Goal: Task Accomplishment & Management: Manage account settings

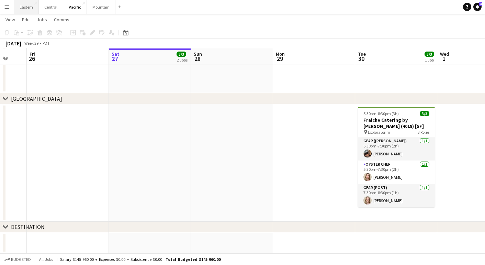
scroll to position [238, 0]
click at [26, 8] on button "Eastern Close" at bounding box center [26, 6] width 25 height 13
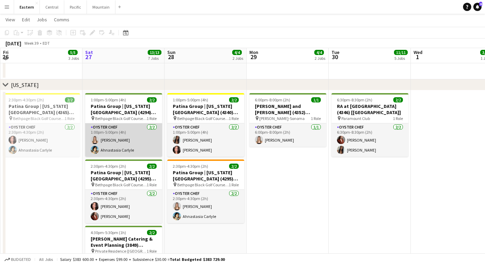
scroll to position [396, 0]
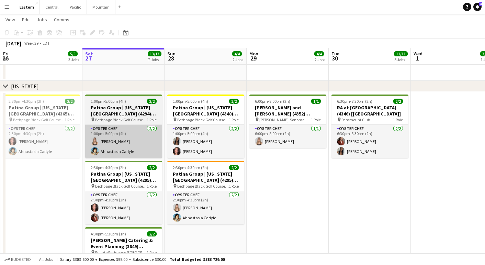
click at [115, 109] on h3 "Patina Group | [US_STATE][GEOGRAPHIC_DATA] (4294) [[GEOGRAPHIC_DATA]]" at bounding box center [123, 110] width 77 height 12
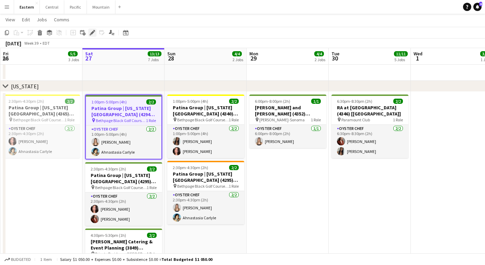
click at [95, 32] on icon "Edit" at bounding box center [92, 32] width 5 height 5
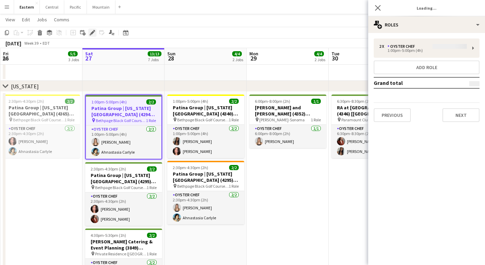
type input "**********"
click at [465, 120] on button "Next" at bounding box center [460, 115] width 37 height 14
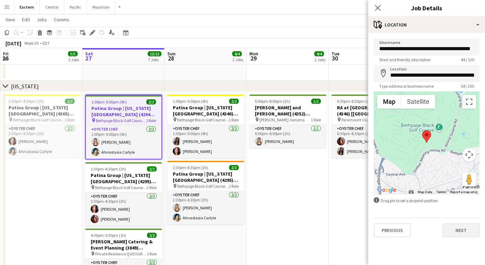
click at [451, 234] on button "Next" at bounding box center [460, 230] width 37 height 14
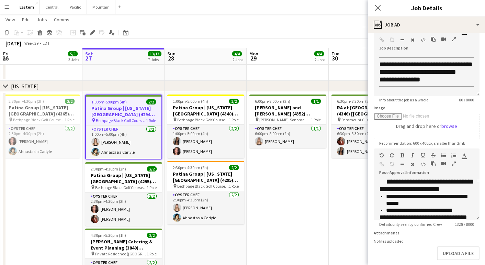
scroll to position [34, 0]
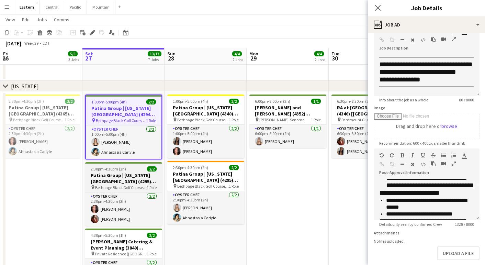
click at [109, 182] on h3 "Patina Group | [US_STATE][GEOGRAPHIC_DATA] (4295) [[GEOGRAPHIC_DATA]]" at bounding box center [123, 178] width 77 height 12
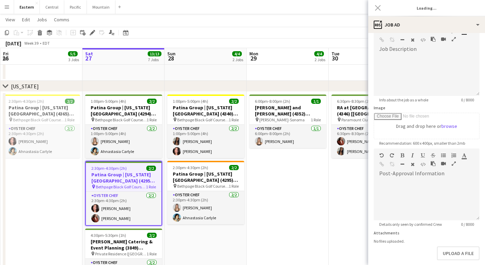
scroll to position [0, 0]
type input "**********"
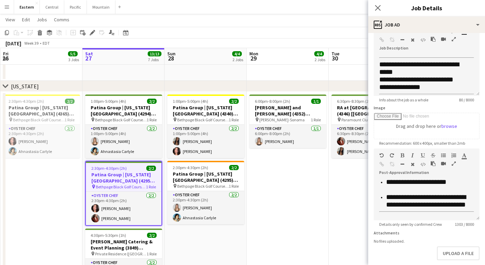
scroll to position [432, 0]
click at [424, 205] on li "**********" at bounding box center [430, 200] width 88 height 15
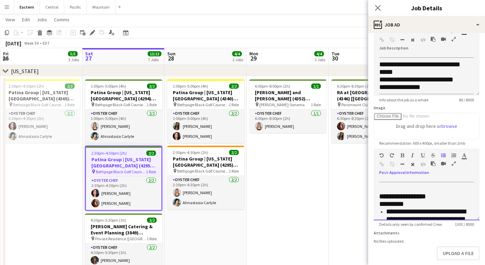
scroll to position [0, 0]
click at [381, 8] on app-icon "Close pop-in" at bounding box center [378, 8] width 10 height 10
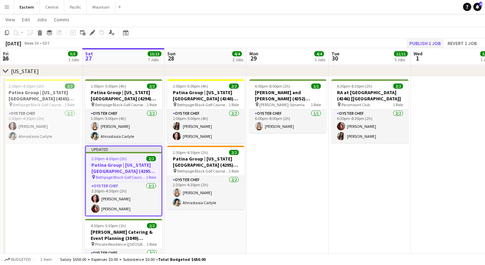
click at [438, 44] on button "Publish 1 job" at bounding box center [425, 43] width 37 height 9
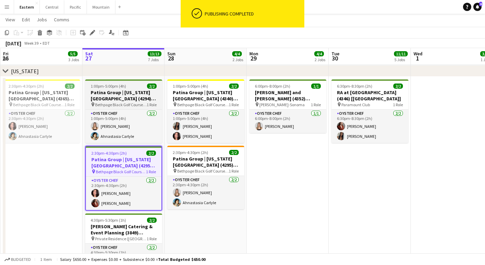
click at [133, 98] on h3 "Patina Group | [US_STATE][GEOGRAPHIC_DATA] (4294) [[GEOGRAPHIC_DATA]]" at bounding box center [123, 95] width 77 height 12
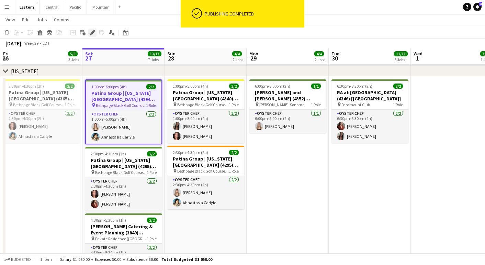
click at [92, 31] on icon "Edit" at bounding box center [92, 32] width 5 height 5
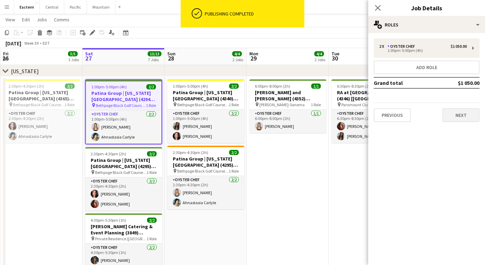
click at [460, 120] on button "Next" at bounding box center [460, 115] width 37 height 14
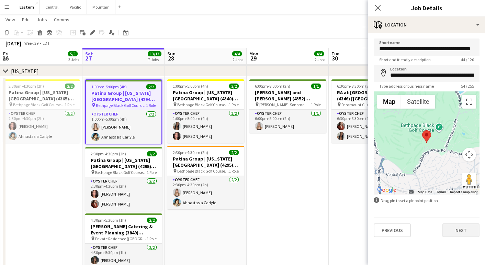
click at [455, 226] on button "Next" at bounding box center [460, 230] width 37 height 14
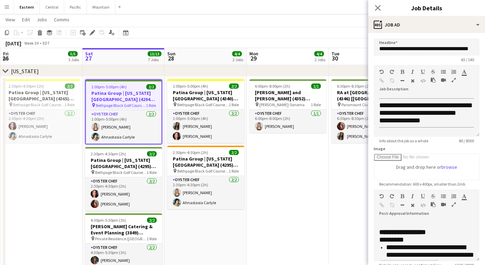
scroll to position [6, 0]
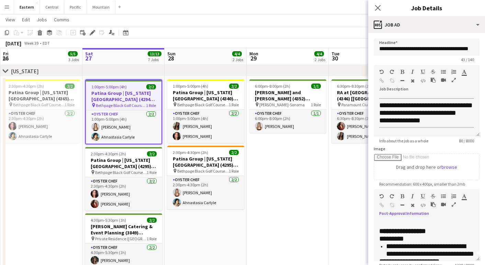
click at [452, 204] on icon "button" at bounding box center [454, 204] width 4 height 5
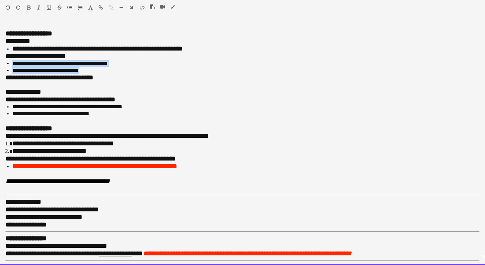
drag, startPoint x: 10, startPoint y: 62, endPoint x: 94, endPoint y: 70, distance: 83.9
click at [94, 70] on ul "**********" at bounding box center [242, 67] width 474 height 14
click at [94, 70] on li "**********" at bounding box center [245, 70] width 467 height 7
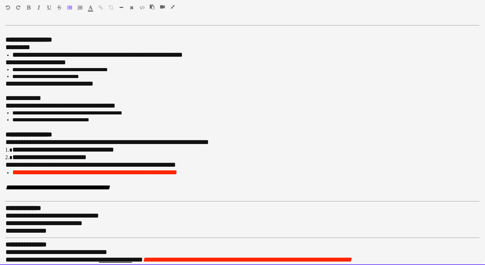
scroll to position [0, 0]
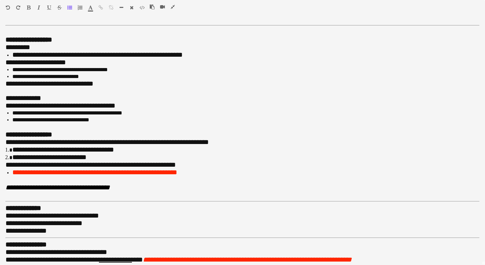
click at [173, 7] on icon "button" at bounding box center [173, 6] width 4 height 5
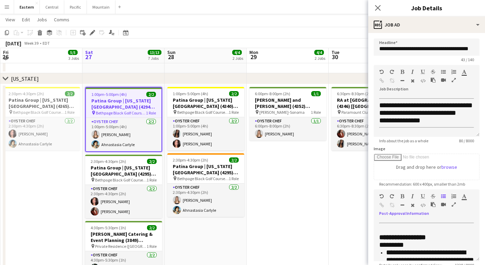
scroll to position [400, 0]
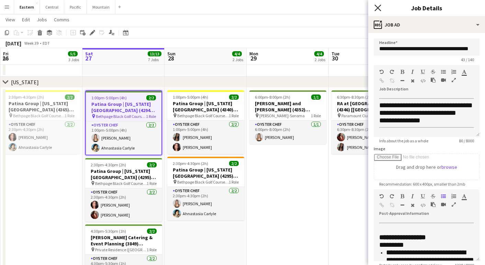
click at [379, 7] on icon at bounding box center [377, 7] width 7 height 7
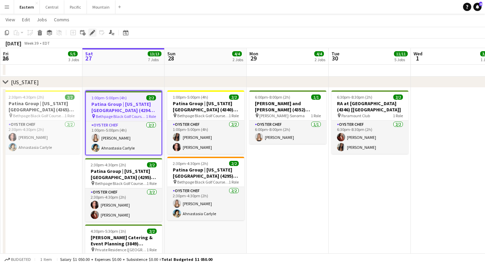
click at [94, 33] on icon "Edit" at bounding box center [92, 32] width 5 height 5
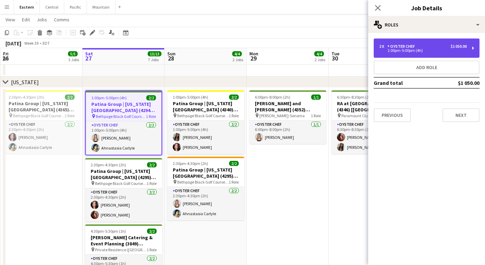
click at [409, 50] on div "1:00pm-5:00pm (4h)" at bounding box center [423, 50] width 88 height 3
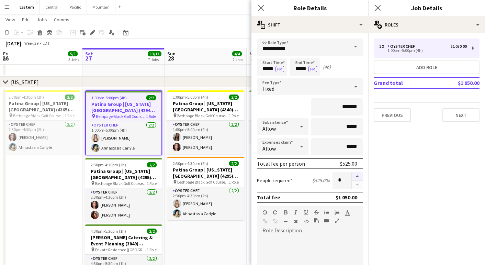
click at [357, 174] on button "button" at bounding box center [357, 176] width 11 height 9
type input "*"
click at [259, 8] on icon "Close pop-in" at bounding box center [261, 7] width 7 height 7
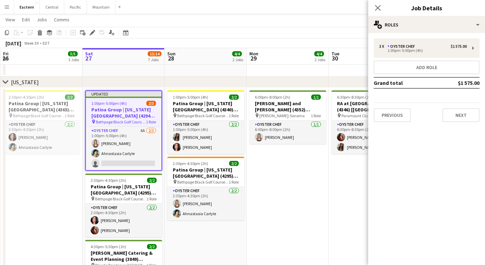
click at [372, 6] on div "Close pop-in" at bounding box center [377, 8] width 19 height 16
click at [377, 6] on icon "Close pop-in" at bounding box center [377, 7] width 7 height 7
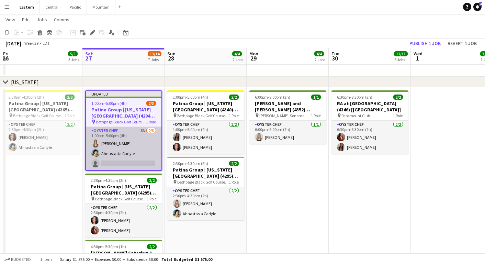
click at [118, 156] on app-card-role "Oyster Chef 6A [DATE] 1:00pm-5:00pm (4h) [PERSON_NAME] Ahnastasia [PERSON_NAME]…" at bounding box center [124, 148] width 76 height 43
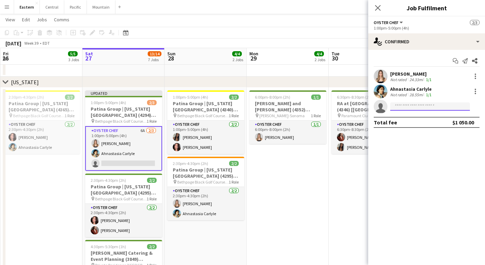
click at [449, 106] on input at bounding box center [430, 106] width 80 height 8
type input "*****"
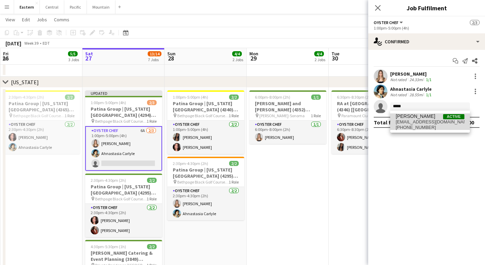
drag, startPoint x: 449, startPoint y: 106, endPoint x: 440, endPoint y: 122, distance: 17.4
click at [440, 122] on span "[EMAIL_ADDRESS][DOMAIN_NAME]" at bounding box center [430, 121] width 69 height 5
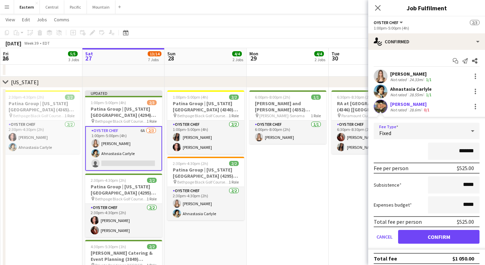
click at [434, 134] on div "Fixed" at bounding box center [420, 131] width 92 height 16
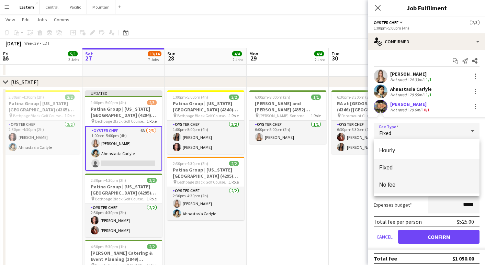
click at [427, 186] on span "No fee" at bounding box center [426, 184] width 95 height 7
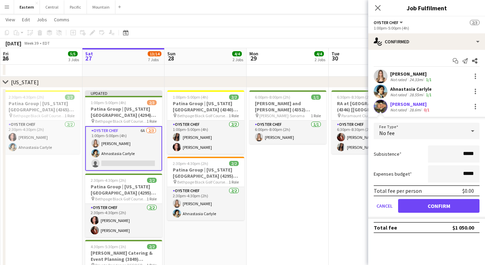
click at [429, 205] on button "Confirm" at bounding box center [438, 206] width 81 height 14
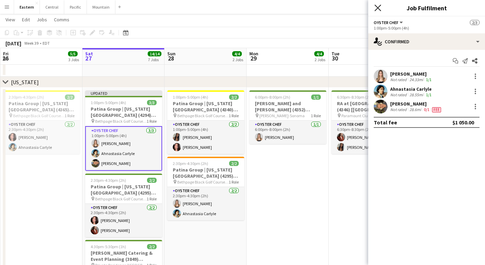
click at [379, 11] on icon "Close pop-in" at bounding box center [377, 7] width 7 height 7
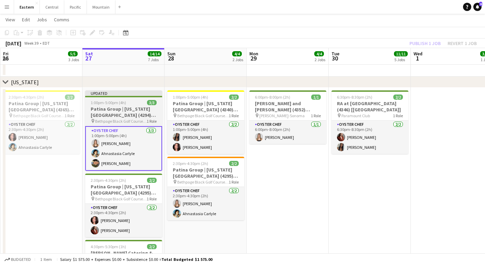
click at [141, 116] on h3 "Patina Group | [US_STATE][GEOGRAPHIC_DATA] (4294) [[GEOGRAPHIC_DATA]]" at bounding box center [123, 112] width 77 height 12
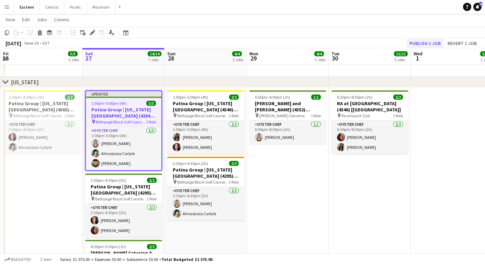
click at [429, 42] on button "Publish 1 job" at bounding box center [425, 43] width 37 height 9
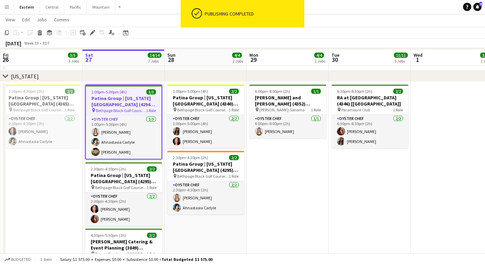
scroll to position [404, 0]
